Goal: Information Seeking & Learning: Compare options

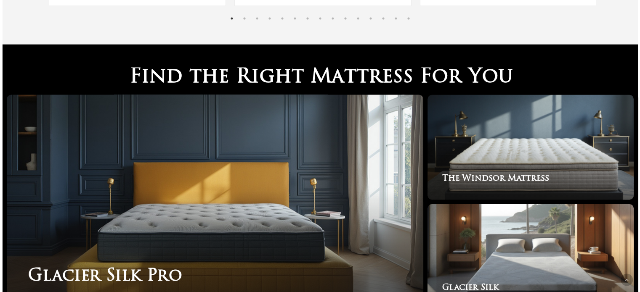
scroll to position [1295, 0]
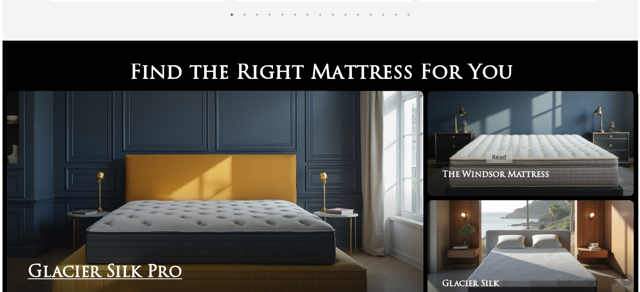
click at [94, 115] on link "Glacier Silk Pro" at bounding box center [215, 198] width 416 height 214
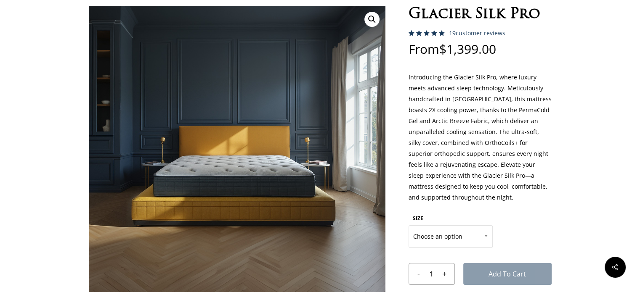
scroll to position [50, 0]
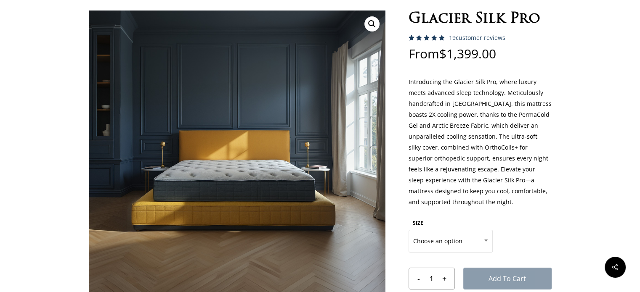
drag, startPoint x: 646, startPoint y: 21, endPoint x: 645, endPoint y: 53, distance: 32.0
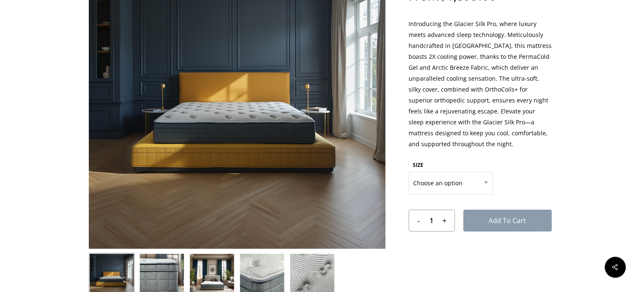
scroll to position [196, 0]
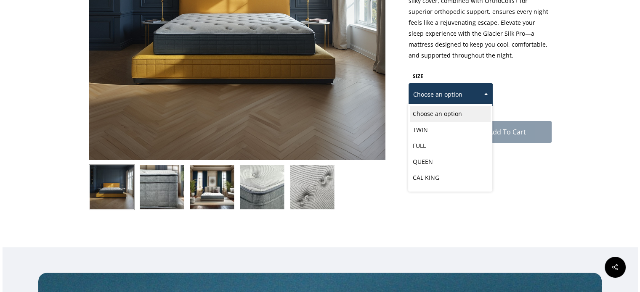
click at [472, 100] on span "Choose an option" at bounding box center [450, 95] width 83 height 18
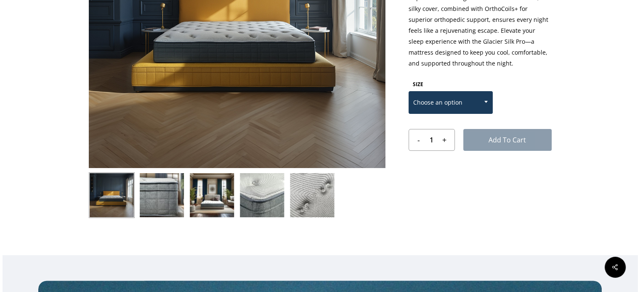
click at [483, 96] on span at bounding box center [485, 101] width 13 height 21
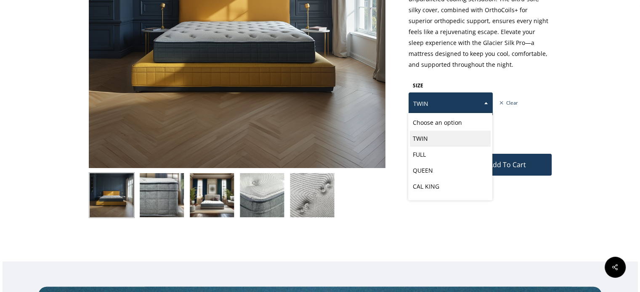
click at [459, 96] on span "TWIN" at bounding box center [450, 104] width 83 height 18
click at [470, 102] on span "FULL" at bounding box center [450, 104] width 83 height 18
click at [469, 99] on span "QUEEN" at bounding box center [450, 104] width 83 height 18
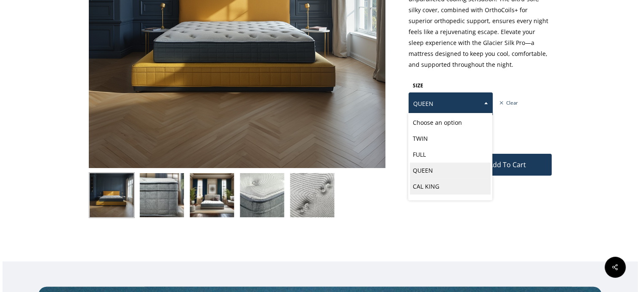
select select "CAL KING"
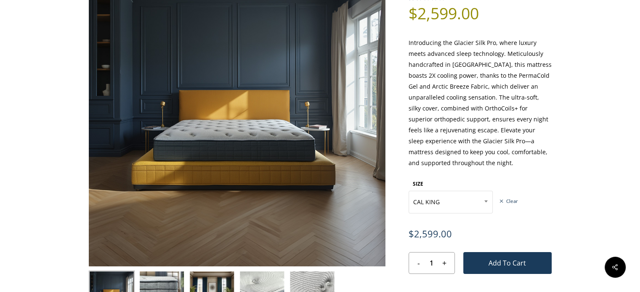
scroll to position [77, 0]
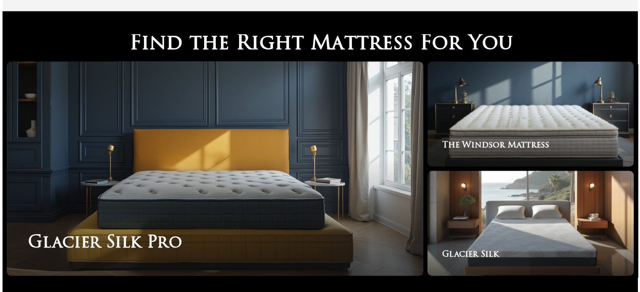
scroll to position [1339, 0]
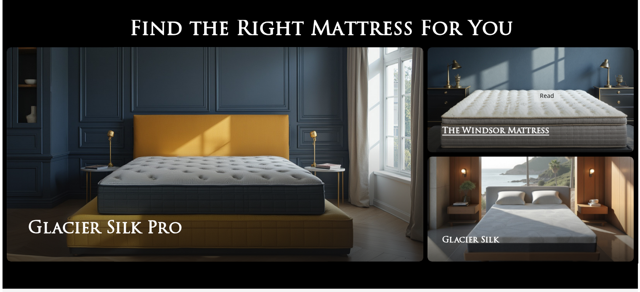
click at [510, 69] on link "The Windsor Mattress" at bounding box center [530, 99] width 206 height 105
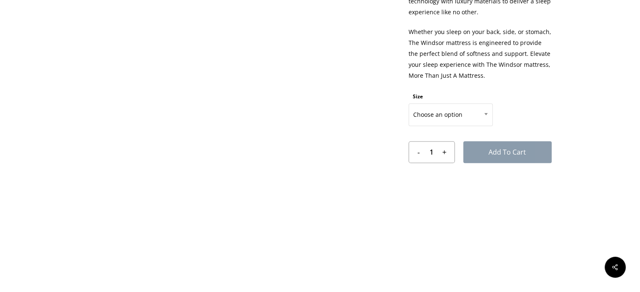
scroll to position [555, 0]
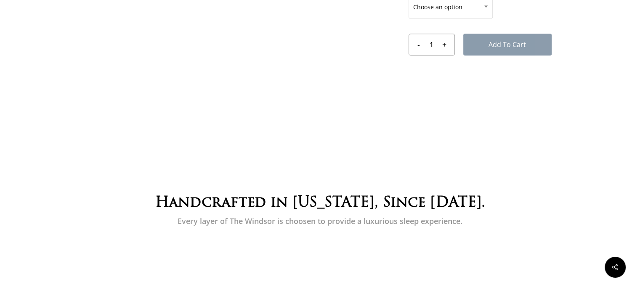
drag, startPoint x: 0, startPoint y: 0, endPoint x: 643, endPoint y: 41, distance: 644.7
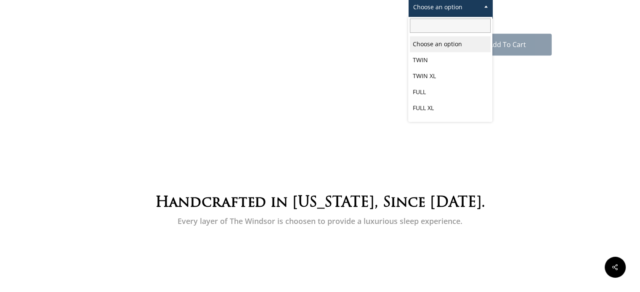
scroll to position [462, 0]
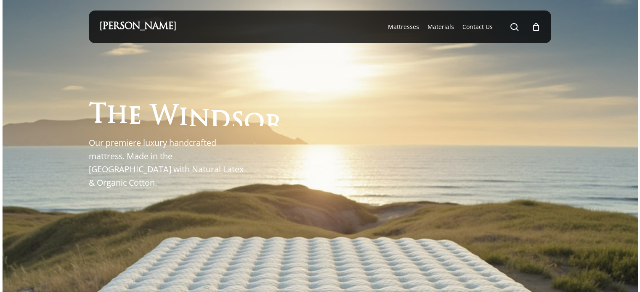
scroll to position [1339, 0]
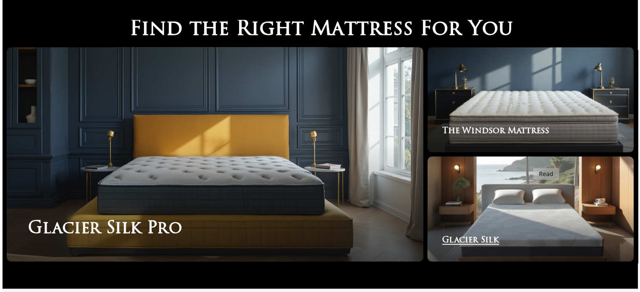
click at [528, 163] on link "Glacier Silk" at bounding box center [530, 208] width 206 height 105
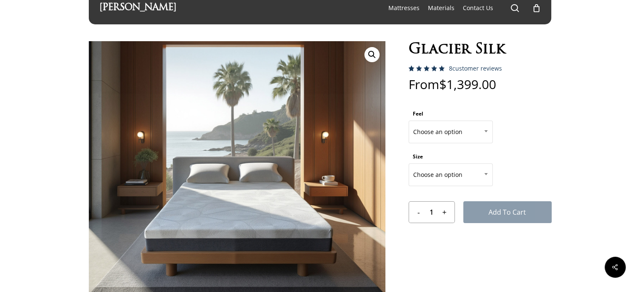
scroll to position [16, 0]
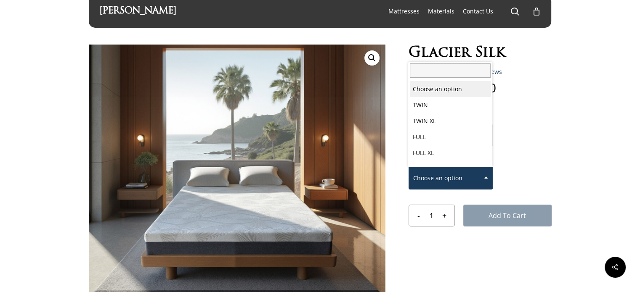
click at [447, 175] on span "Choose an option" at bounding box center [450, 178] width 83 height 18
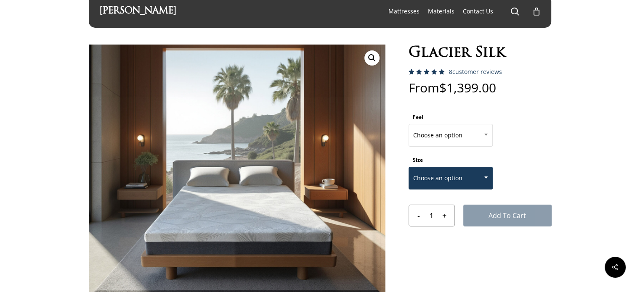
click at [487, 177] on b at bounding box center [485, 178] width 3 height 2
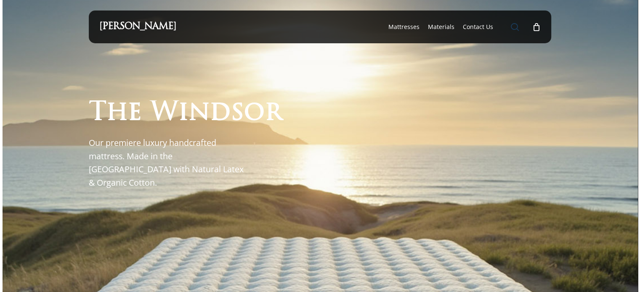
click at [516, 27] on span "Main Menu" at bounding box center [514, 27] width 8 height 8
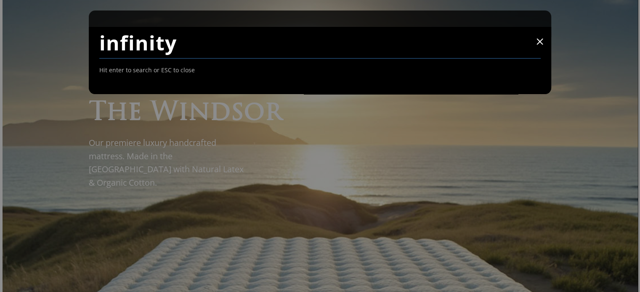
type input "infinity"
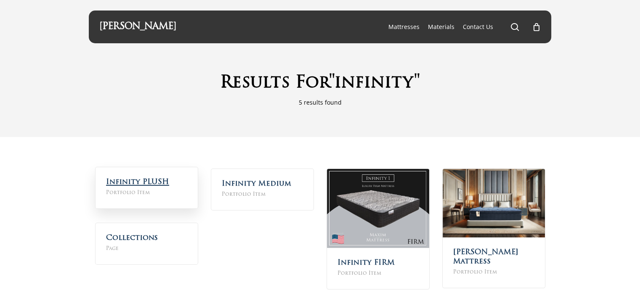
click at [143, 183] on link "Infinity PLUSH" at bounding box center [137, 182] width 63 height 7
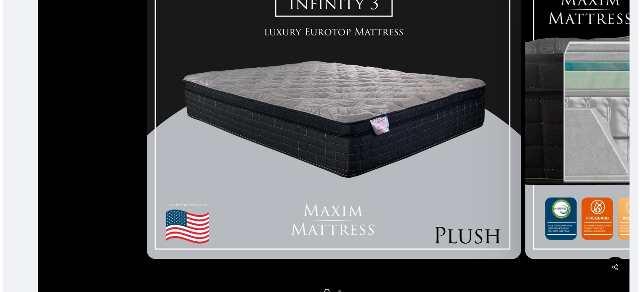
scroll to position [263, 0]
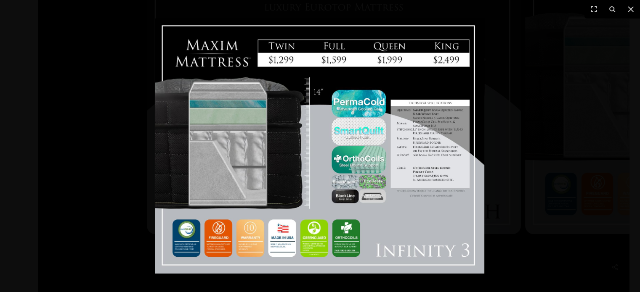
click at [565, 87] on div at bounding box center [320, 146] width 640 height 292
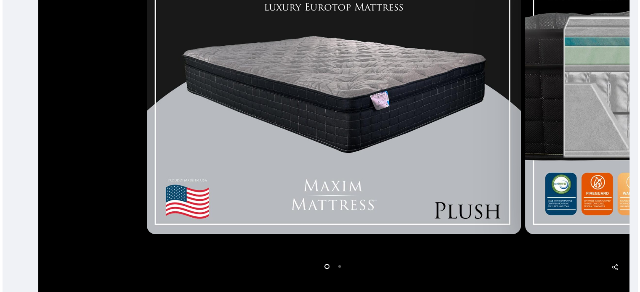
click at [339, 266] on li "Page dot 2" at bounding box center [339, 266] width 13 height 13
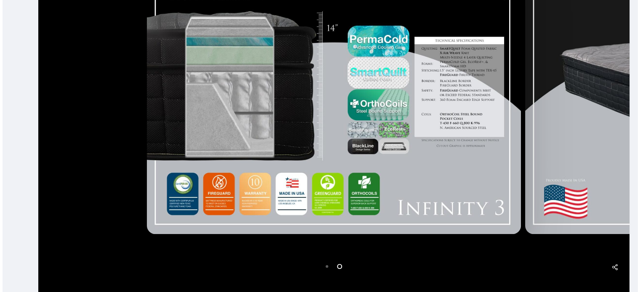
click at [327, 267] on li "Page dot 1" at bounding box center [327, 266] width 13 height 13
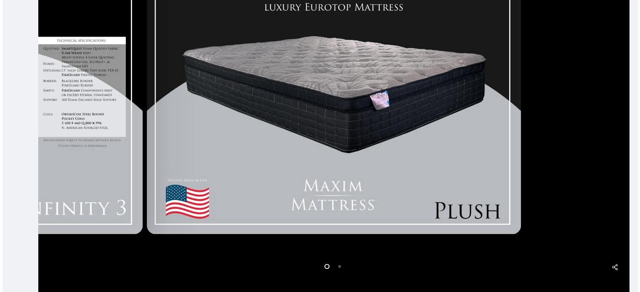
click at [339, 268] on li "Page dot 2" at bounding box center [339, 266] width 13 height 13
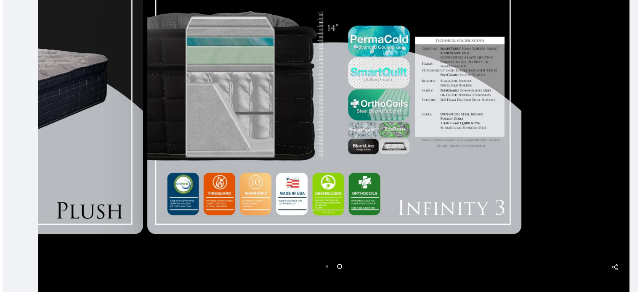
click at [339, 268] on li "Page dot 2" at bounding box center [339, 266] width 13 height 13
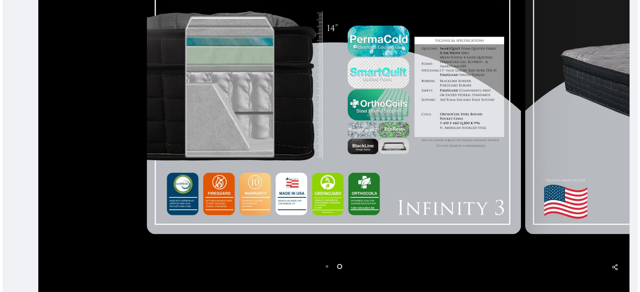
click at [339, 268] on li "Page dot 2" at bounding box center [339, 266] width 13 height 13
click at [370, 266] on ol at bounding box center [334, 266] width 378 height 13
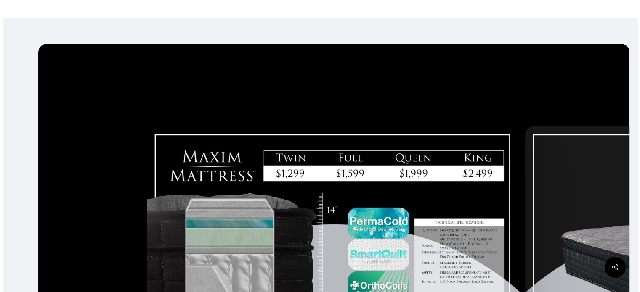
scroll to position [0, 0]
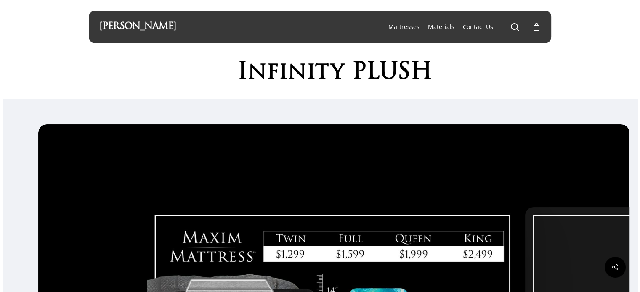
click at [514, 32] on li "search" at bounding box center [514, 27] width 10 height 33
click at [514, 29] on span "Main Menu" at bounding box center [514, 27] width 8 height 8
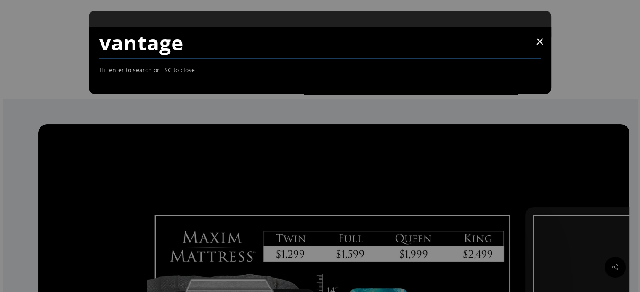
type input "vantage"
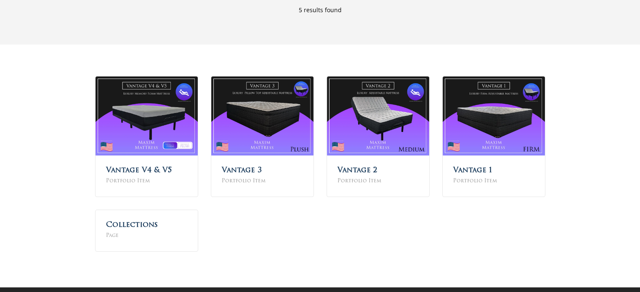
scroll to position [92, 0]
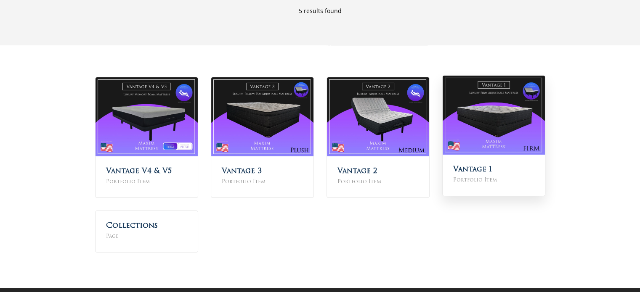
click at [453, 145] on img at bounding box center [493, 115] width 102 height 79
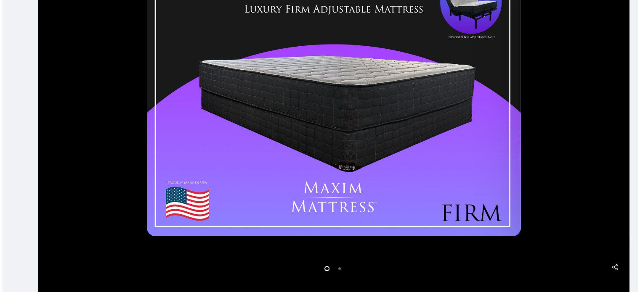
drag, startPoint x: 646, startPoint y: 20, endPoint x: 644, endPoint y: 130, distance: 109.8
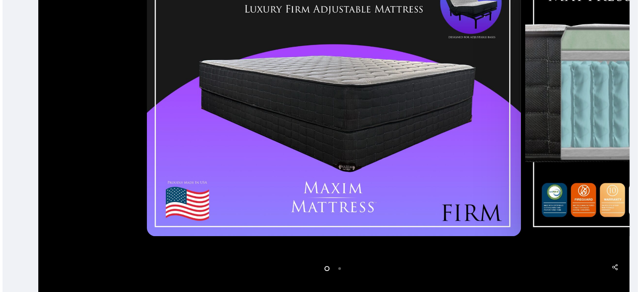
click at [639, 130] on html "Skip to main content Hit enter to search or ESC to close Close Search Maxim Mat…" at bounding box center [320, 55] width 640 height 633
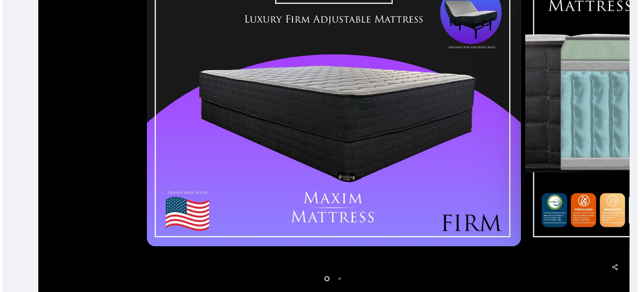
click at [341, 275] on li "Page dot 2" at bounding box center [339, 278] width 13 height 13
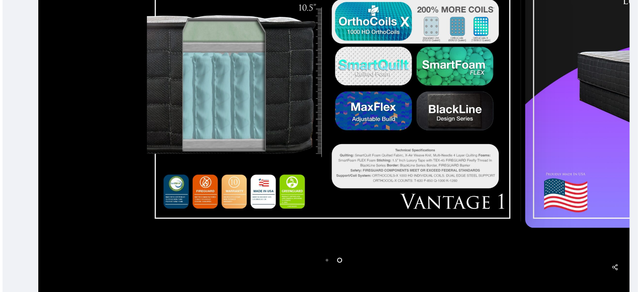
scroll to position [0, 0]
